Goal: Transaction & Acquisition: Purchase product/service

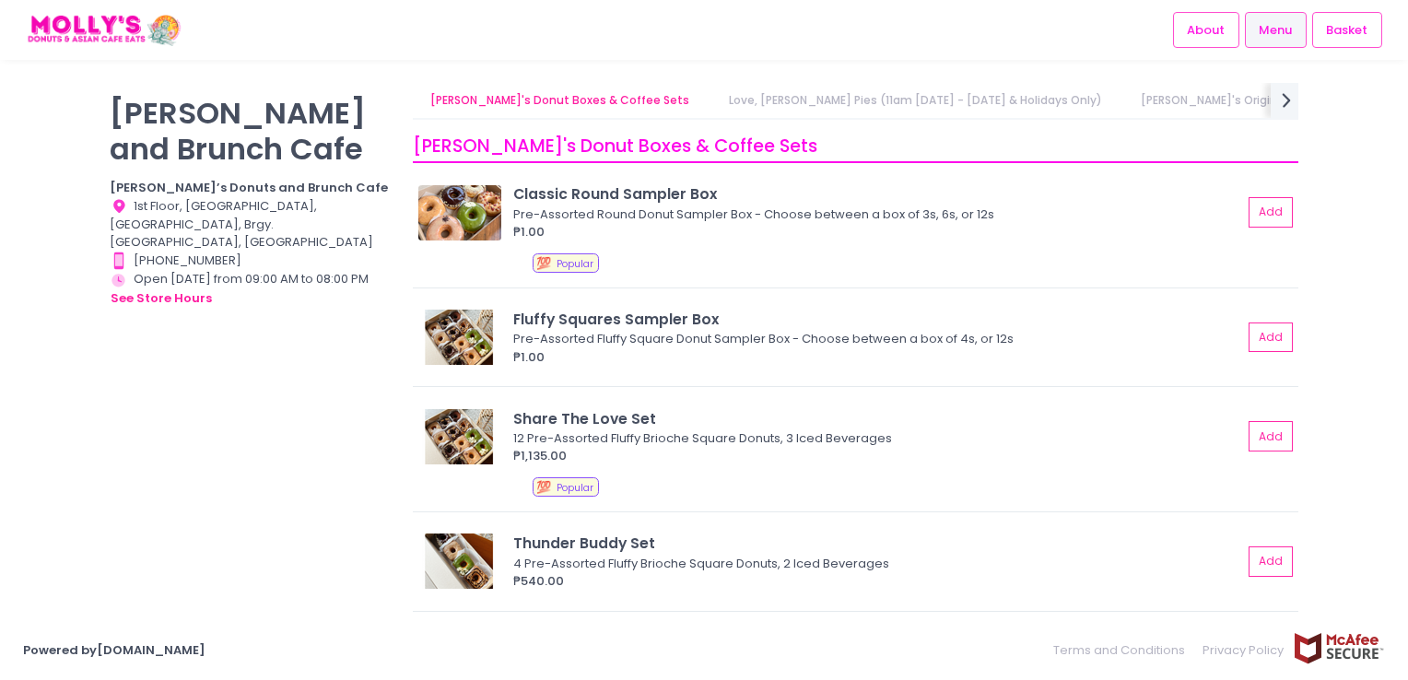
click at [810, 102] on link "Love, [PERSON_NAME] Pies (11am [DATE] - [DATE] & Holidays Only)" at bounding box center [915, 100] width 409 height 35
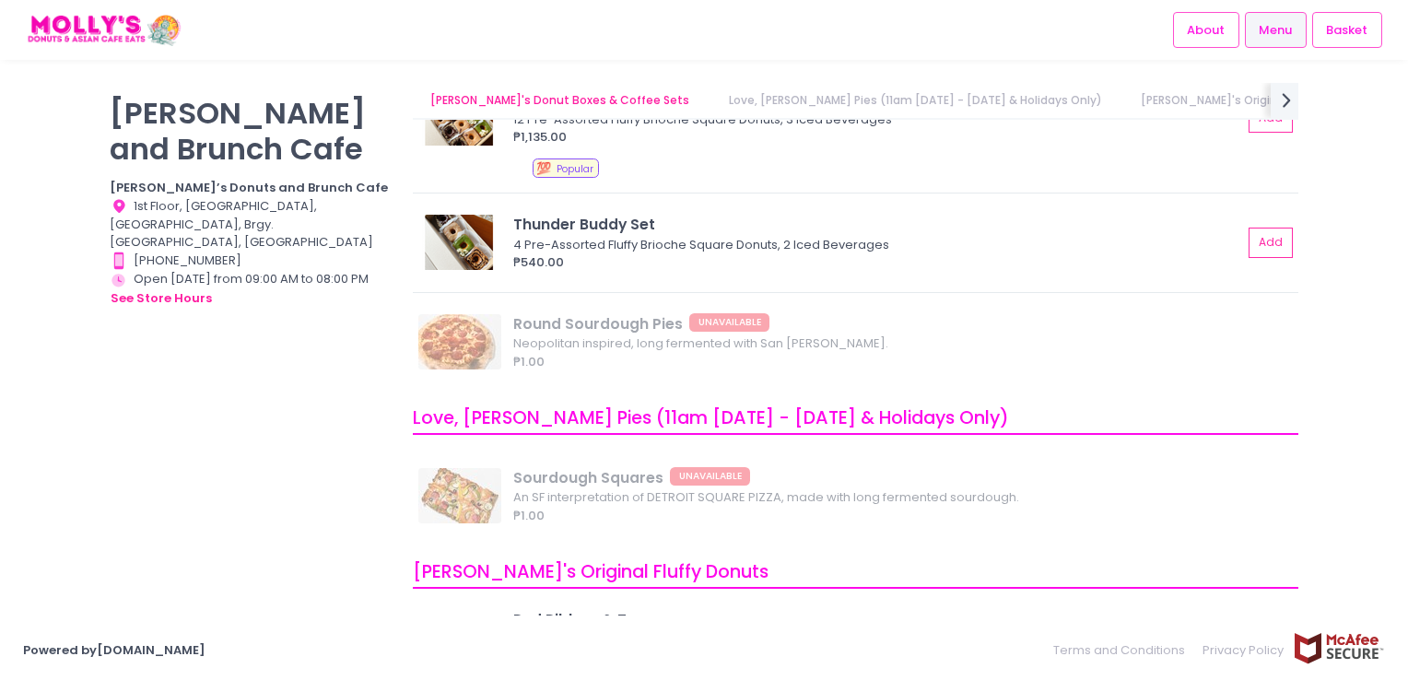
scroll to position [312, 0]
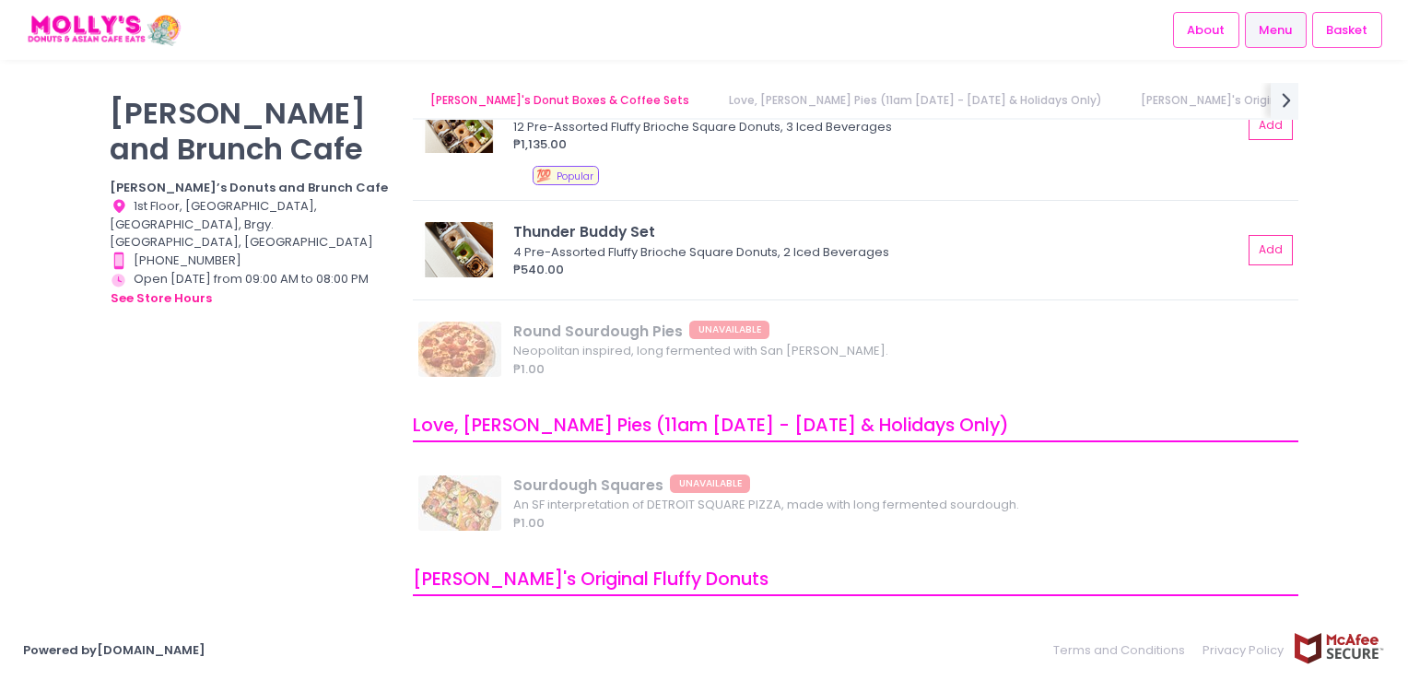
click at [1123, 102] on link "[PERSON_NAME]'s Original Fluffy Donuts" at bounding box center [1254, 100] width 262 height 35
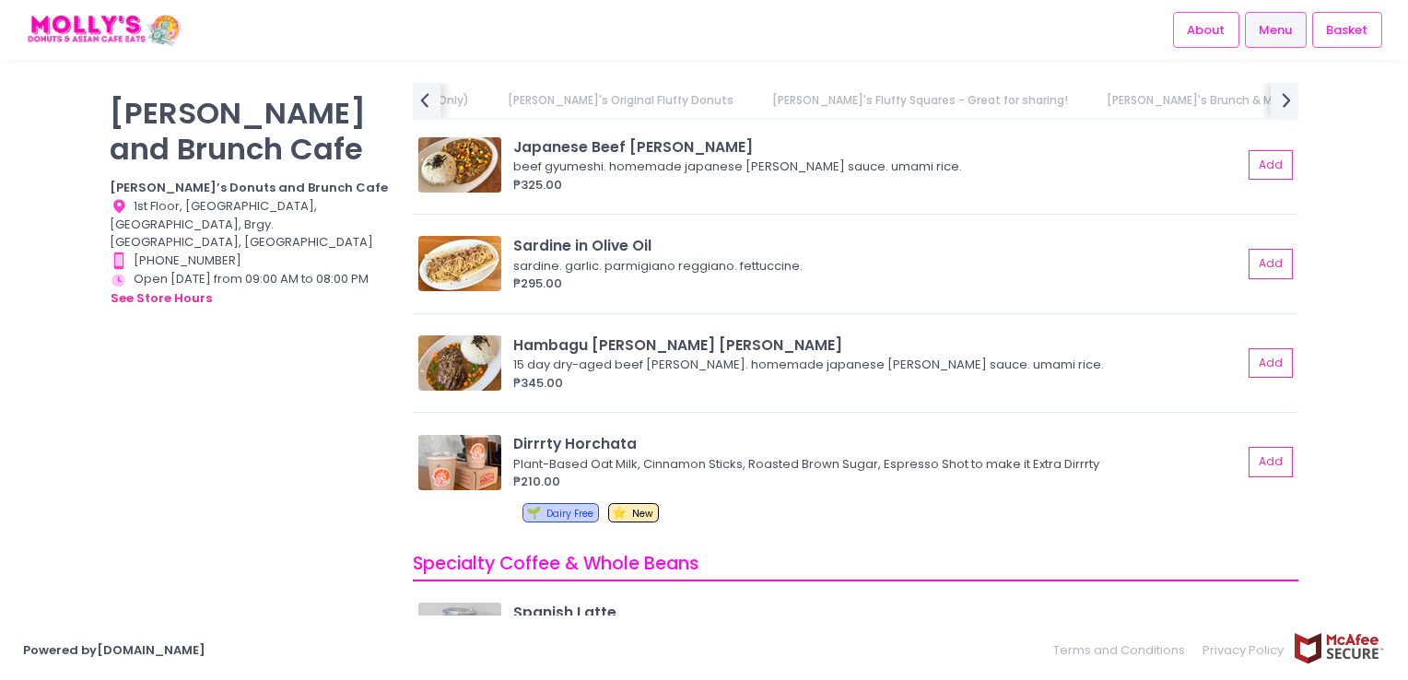
scroll to position [4612, 0]
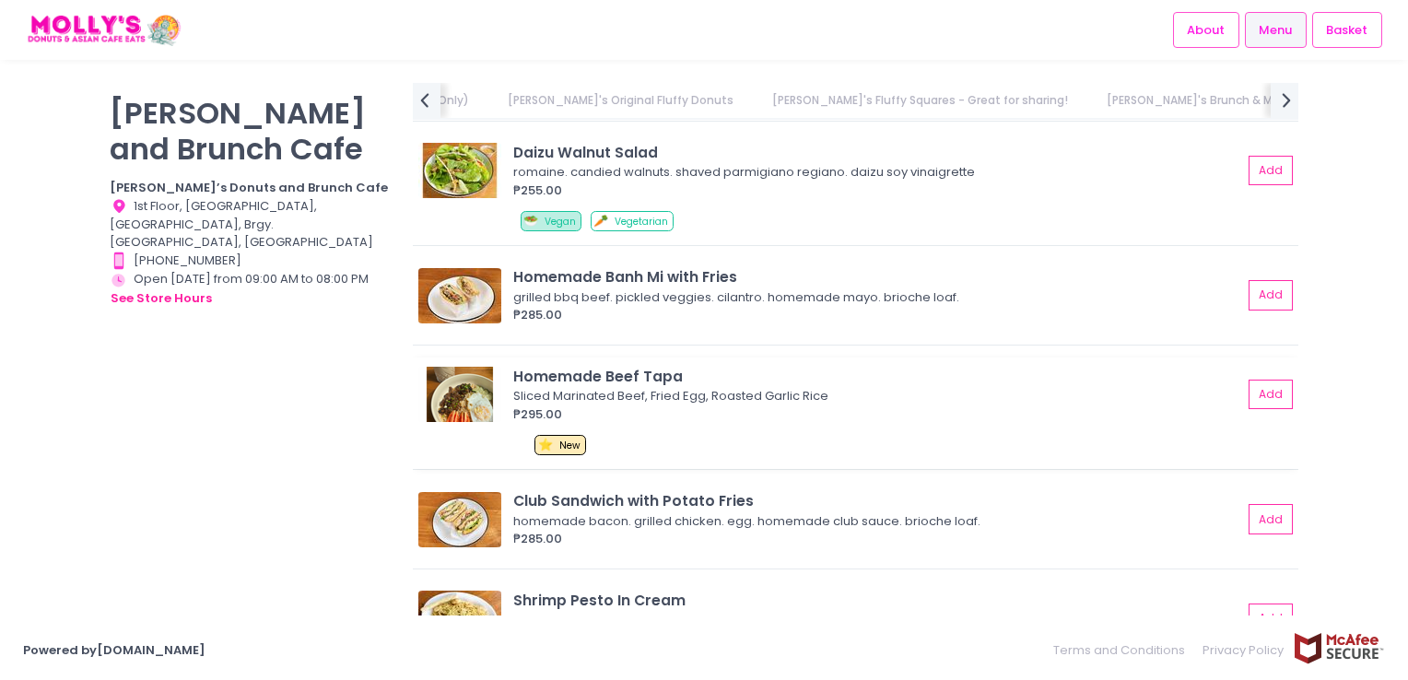
click at [514, 366] on div "Homemade Beef Tapa" at bounding box center [877, 376] width 729 height 21
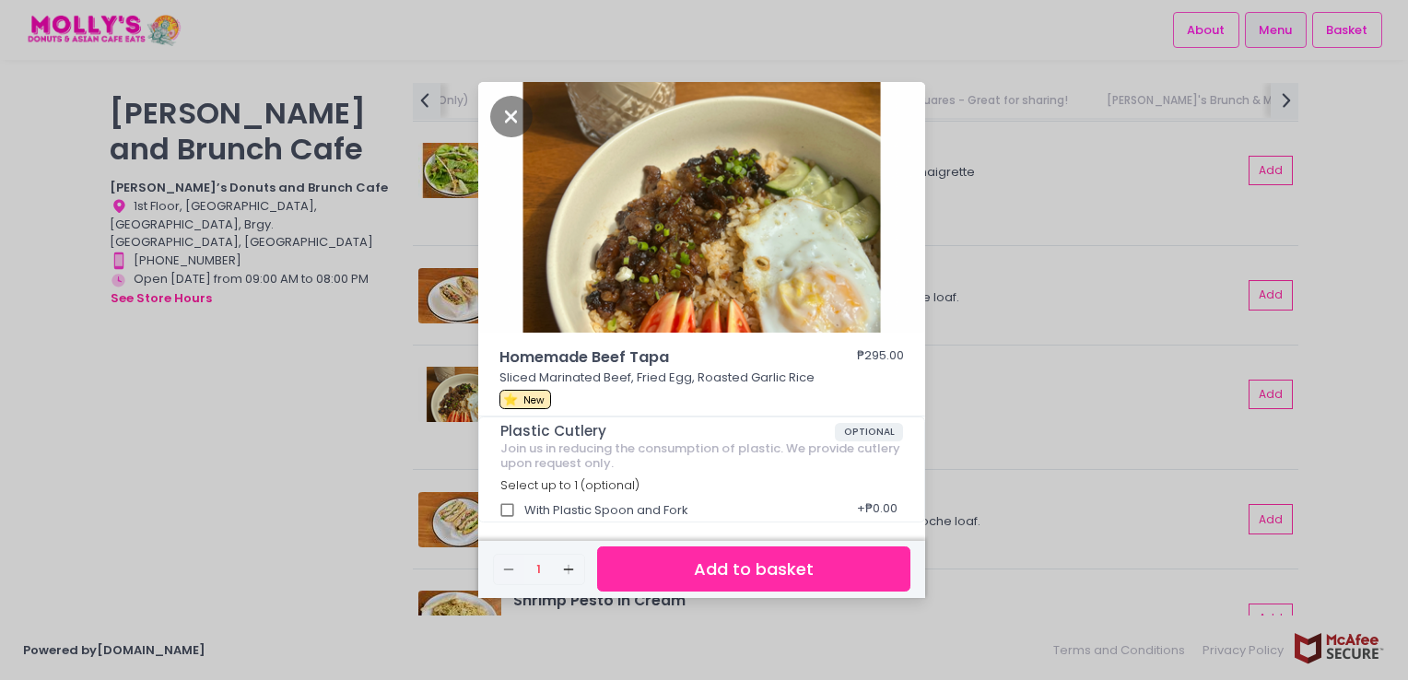
click at [147, 444] on div "Homemade Beef Tapa ₱295.00 Sliced Marinated Beef, Fried Egg, Roasted Garlic Ric…" at bounding box center [704, 340] width 1408 height 680
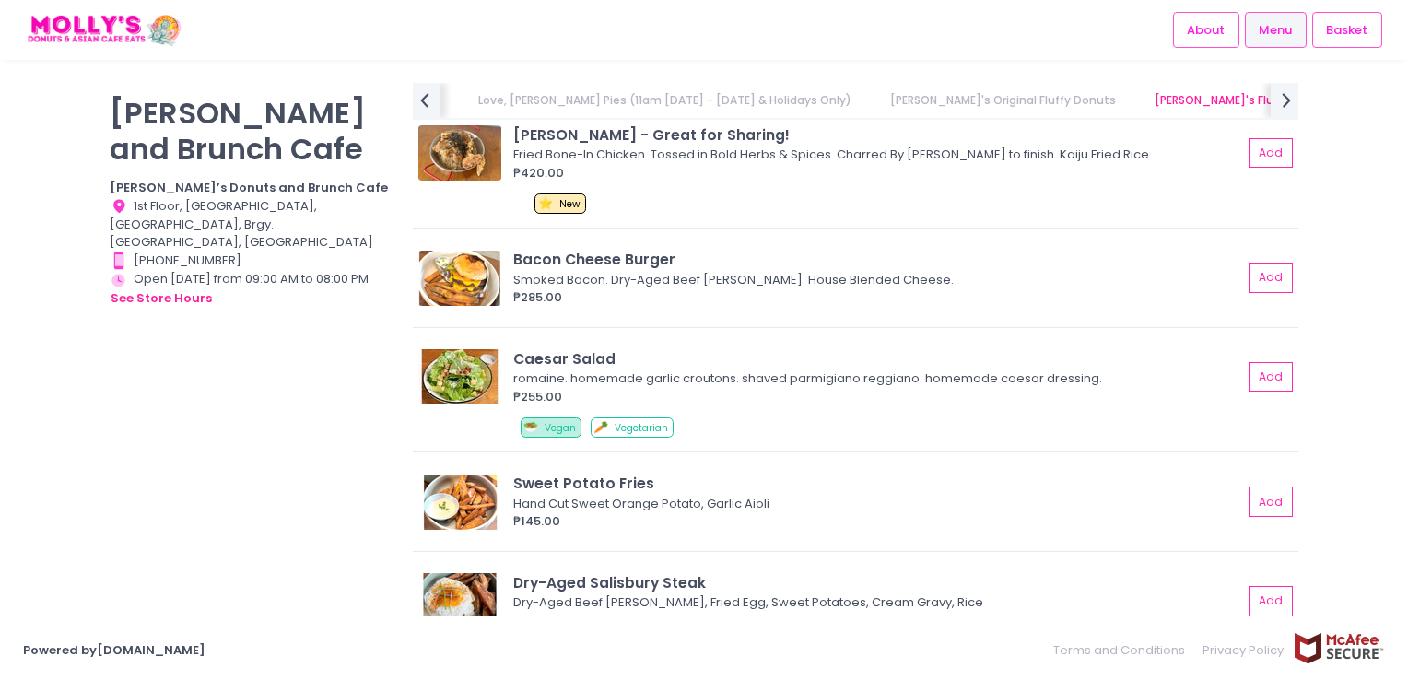
scroll to position [3967, 0]
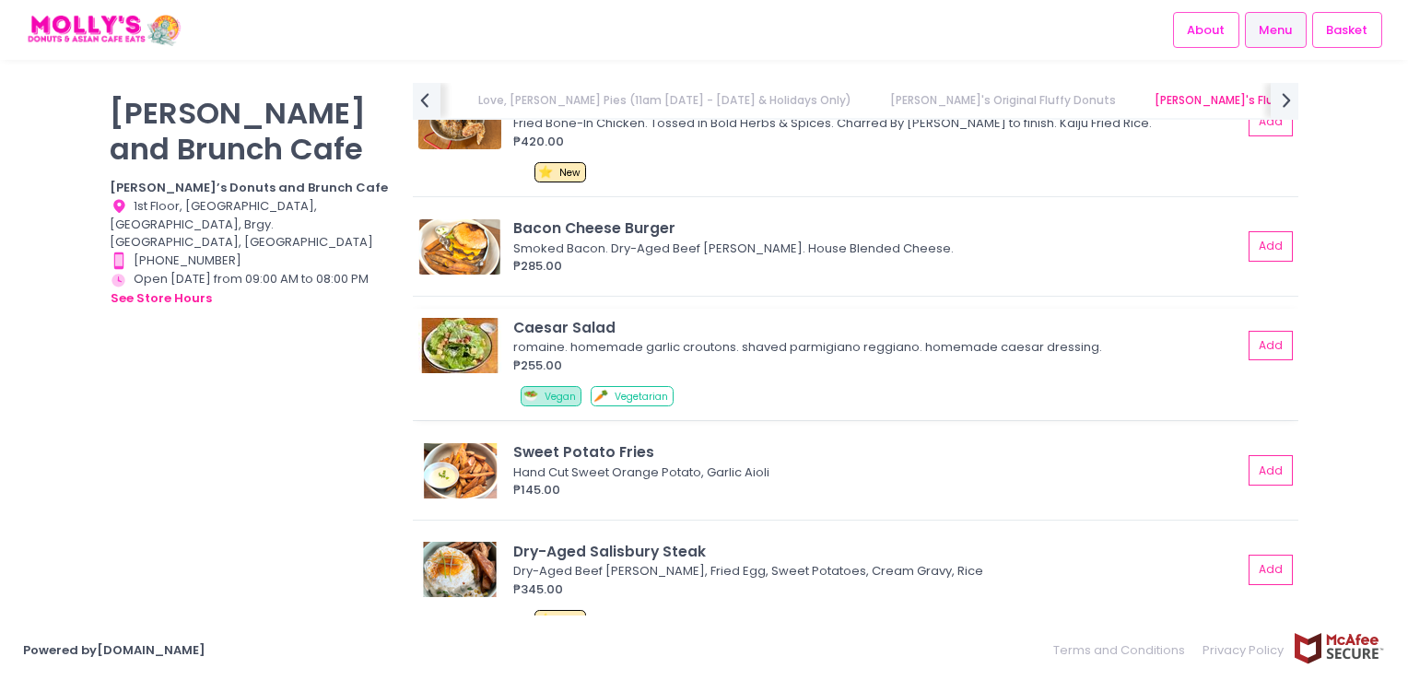
click at [537, 317] on div "Caesar Salad" at bounding box center [877, 327] width 729 height 21
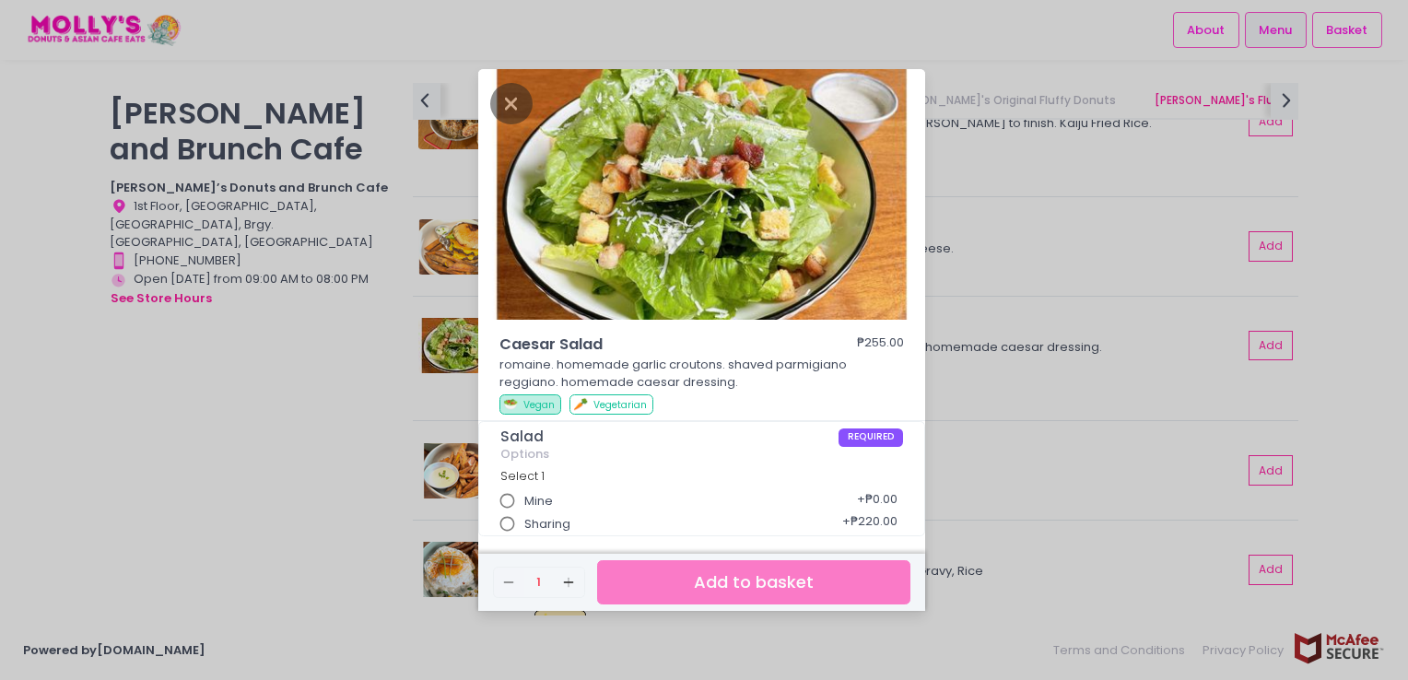
click at [317, 396] on div "Caesar Salad ₱255.00 romaine. homemade garlic croutons. shaved parmigiano reggi…" at bounding box center [704, 340] width 1408 height 680
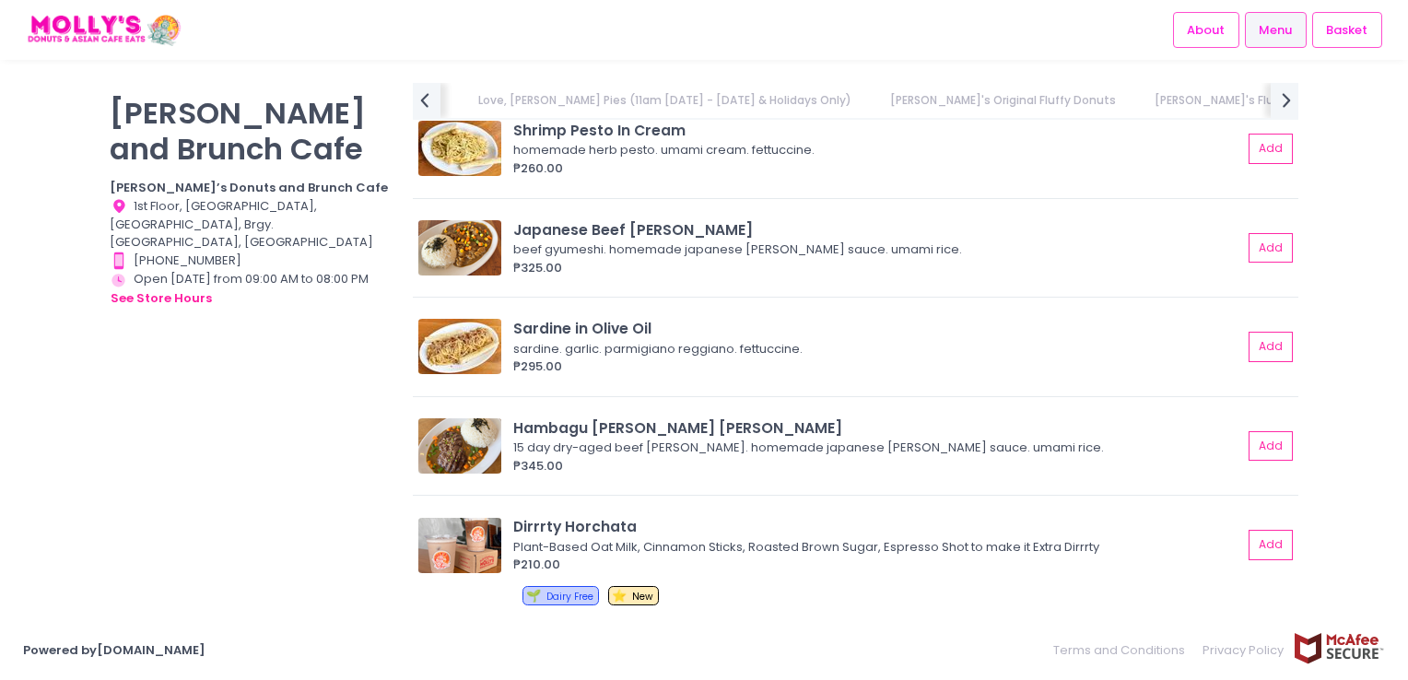
scroll to position [5257, 0]
